Goal: Task Accomplishment & Management: Complete application form

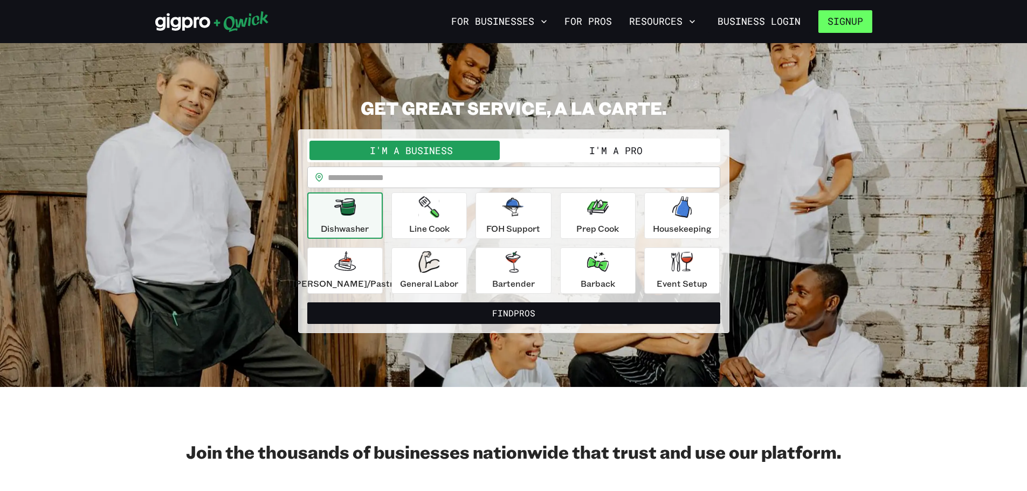
click at [835, 23] on button "Signup" at bounding box center [845, 21] width 54 height 23
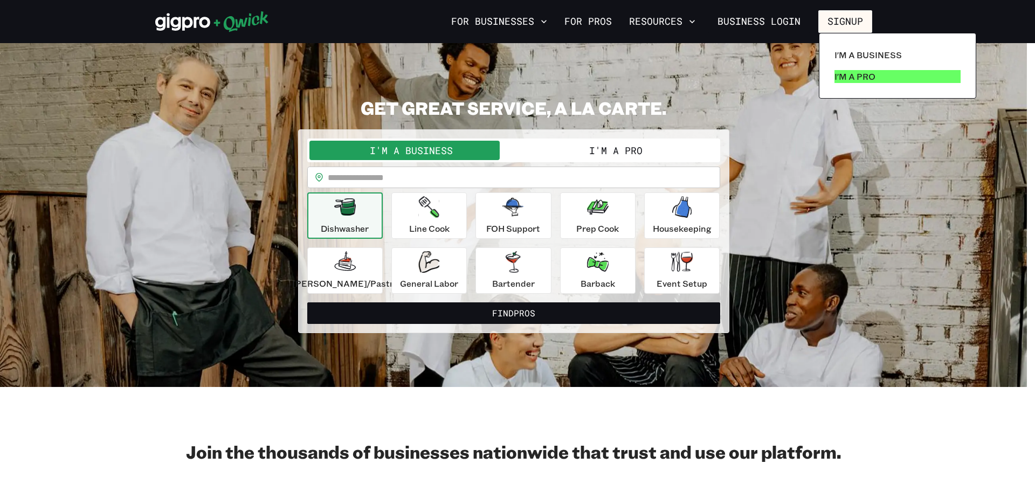
click at [870, 75] on p "I'm a Pro" at bounding box center [854, 76] width 41 height 13
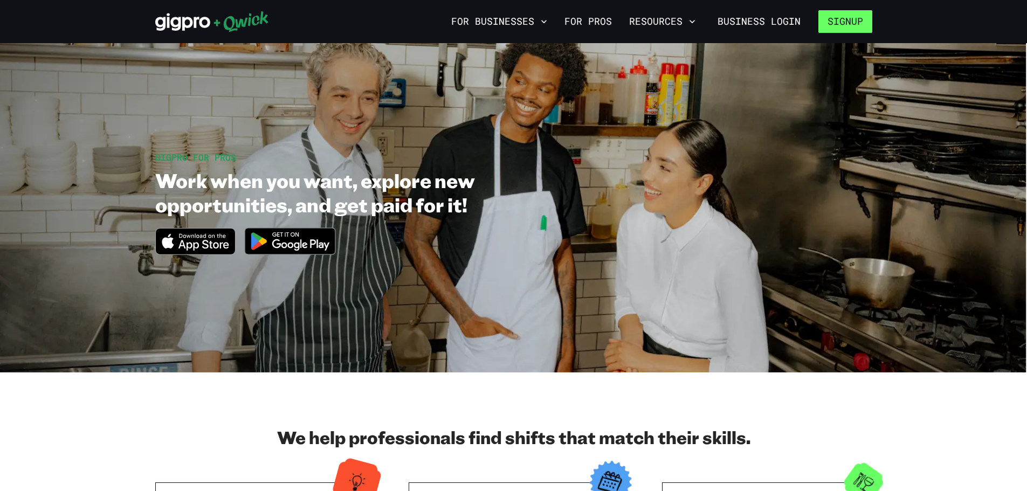
click at [846, 20] on button "Signup" at bounding box center [845, 21] width 54 height 23
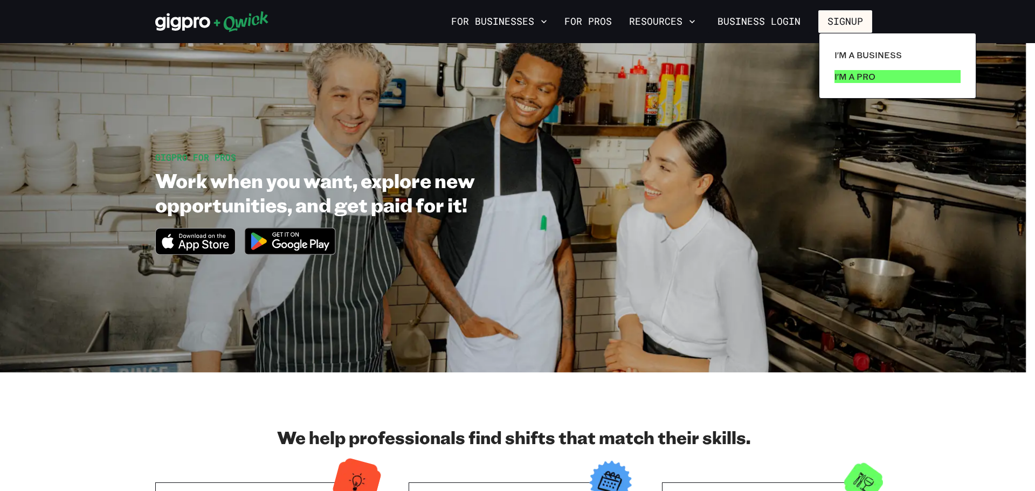
click at [860, 77] on p "I'm a Pro" at bounding box center [854, 76] width 41 height 13
click at [862, 73] on p "I'm a Pro" at bounding box center [854, 76] width 41 height 13
